Goal: Task Accomplishment & Management: Use online tool/utility

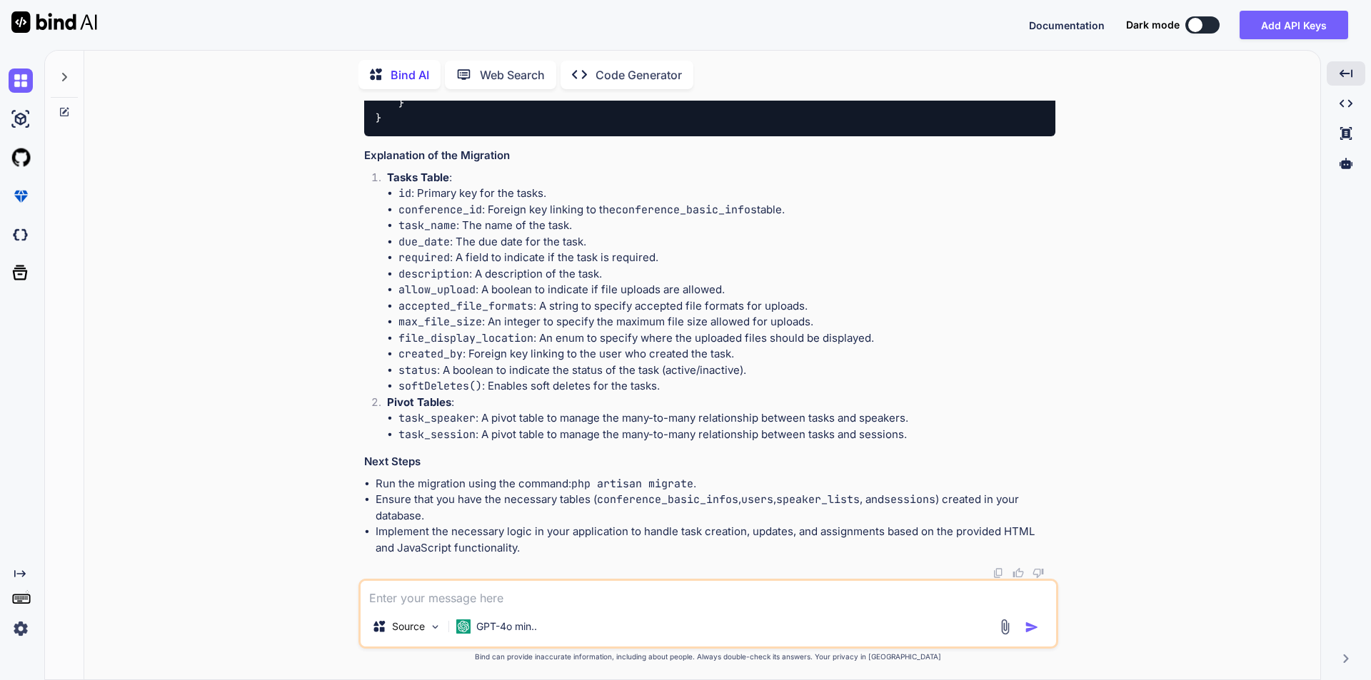
scroll to position [2268, 0]
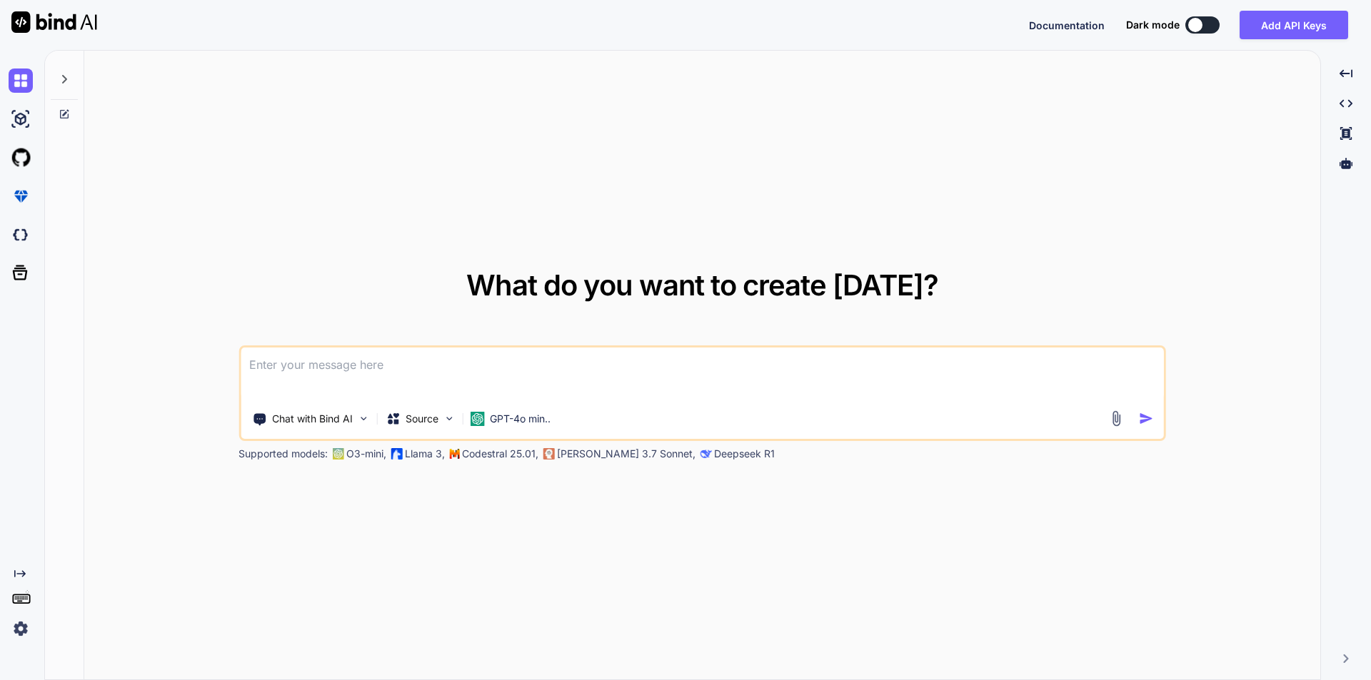
click at [318, 361] on textarea at bounding box center [702, 374] width 923 height 53
type textarea "x"
type textarea "// blade file code <div class="col-md-4 form-group"> <label class="form-label">…"
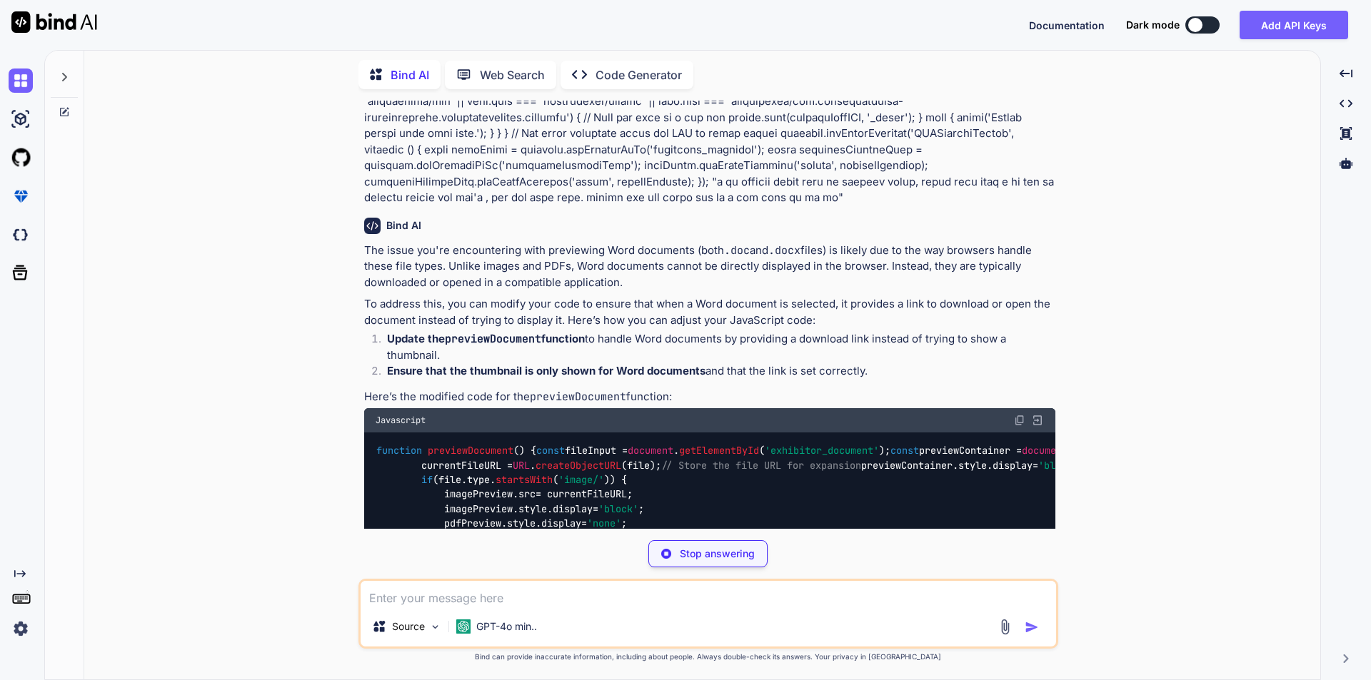
scroll to position [589, 0]
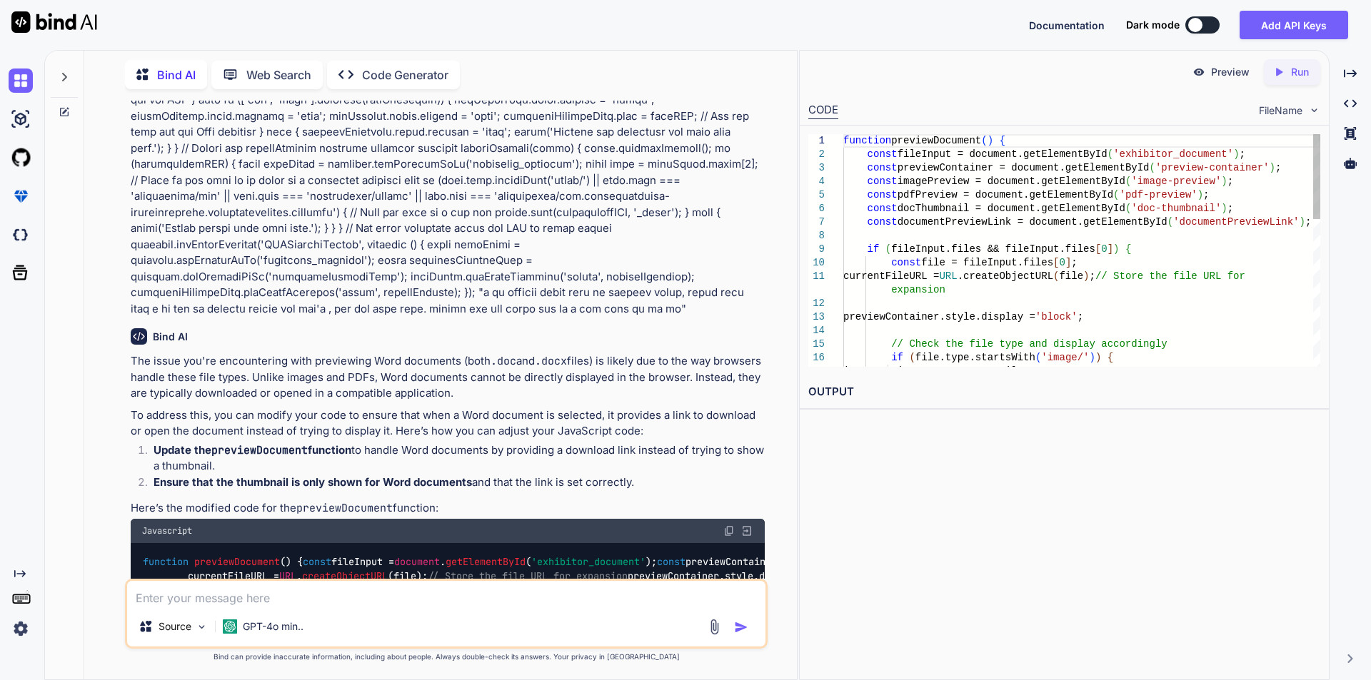
type textarea "x"
click at [1347, 74] on icon "Created with Pixso." at bounding box center [1350, 73] width 13 height 13
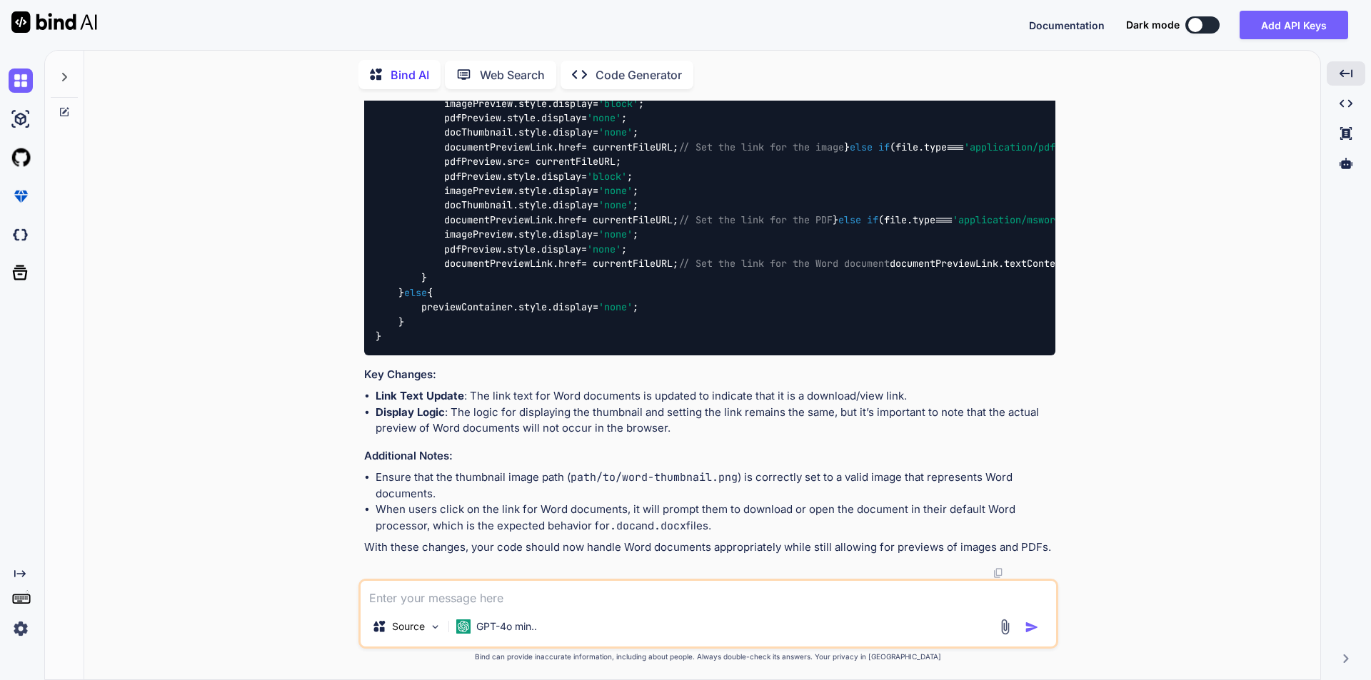
scroll to position [1356, 0]
